Goal: Task Accomplishment & Management: Use online tool/utility

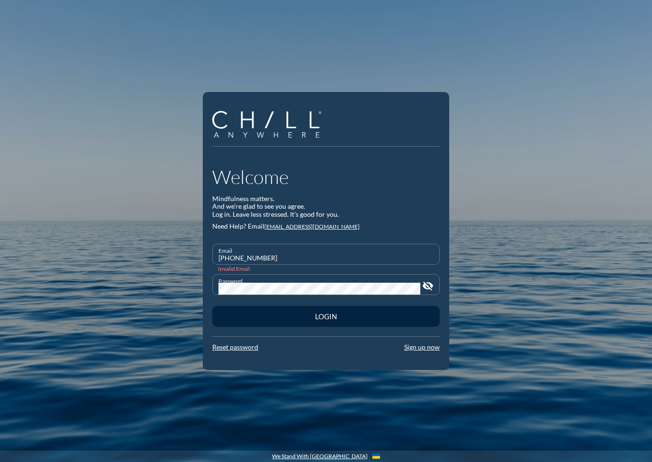
drag, startPoint x: 269, startPoint y: 259, endPoint x: 208, endPoint y: 254, distance: 60.4
click at [208, 254] on div "Welcome Mindfulness matters. And we’re glad to see you agree. Log in. Leave les…" at bounding box center [326, 231] width 246 height 278
type input "[PERSON_NAME][EMAIL_ADDRESS][DOMAIN_NAME]"
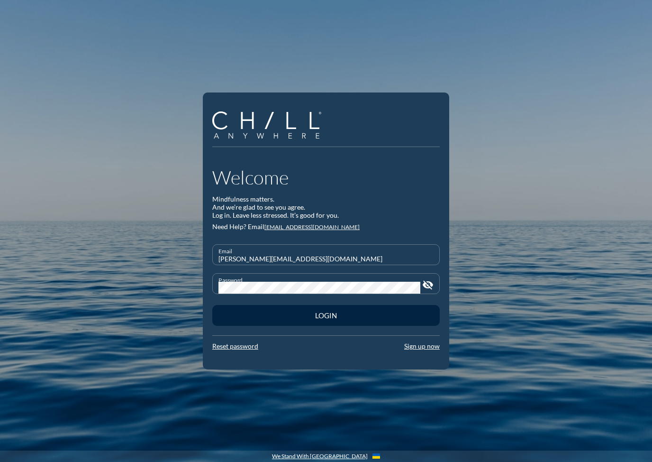
click at [199, 286] on div "Welcome Mindfulness matters. And we’re glad to see you agree. Log in. Leave les…" at bounding box center [326, 231] width 652 height 462
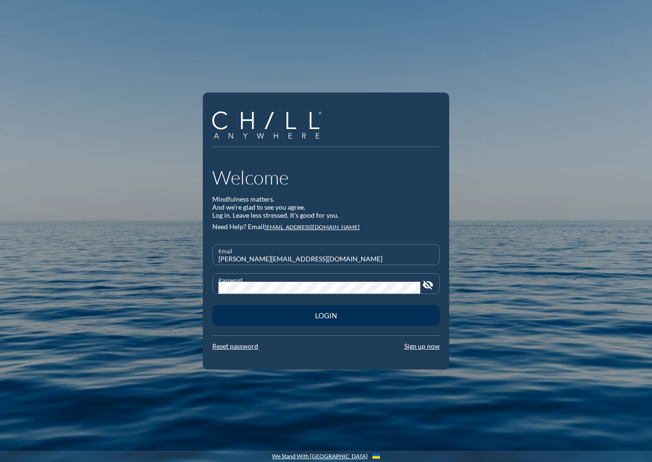
click at [235, 318] on div "Login" at bounding box center [326, 315] width 194 height 9
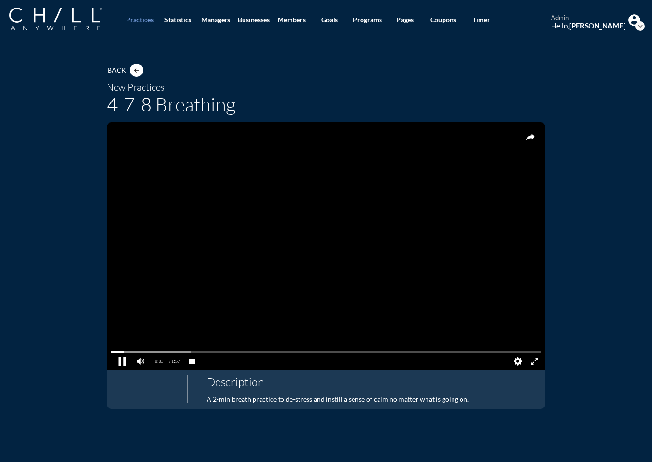
click at [118, 362] on pjsdiv at bounding box center [122, 361] width 17 height 17
